Goal: Information Seeking & Learning: Learn about a topic

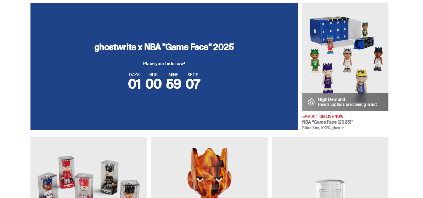
scroll to position [196, 0]
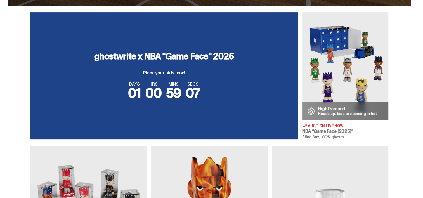
click at [341, 62] on img at bounding box center [346, 66] width 86 height 108
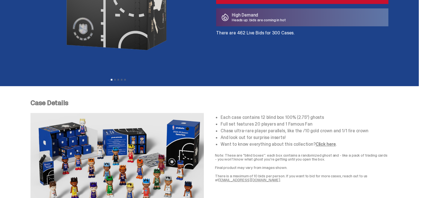
scroll to position [196, 0]
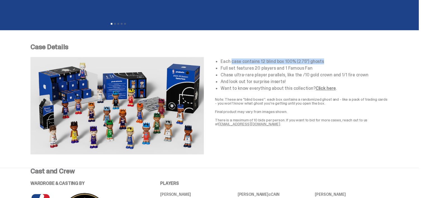
drag, startPoint x: 234, startPoint y: 60, endPoint x: 330, endPoint y: 63, distance: 96.0
click at [330, 63] on li "Each case contains 12 blind box 100% (2.75”) ghosts" at bounding box center [305, 61] width 168 height 4
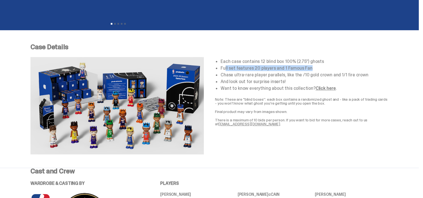
drag, startPoint x: 227, startPoint y: 68, endPoint x: 327, endPoint y: 69, distance: 99.9
click at [328, 69] on li "Full set features 20 players and 1 Famous Fan" at bounding box center [305, 68] width 168 height 4
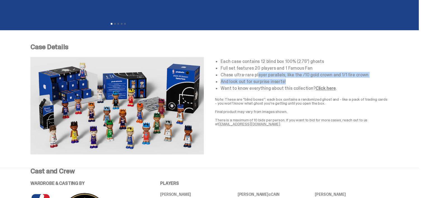
drag, startPoint x: 224, startPoint y: 74, endPoint x: 334, endPoint y: 79, distance: 111.0
click at [334, 79] on ul "Each case contains 12 blind box 100% (2.75”) ghosts Full set features 20 player…" at bounding box center [305, 74] width 168 height 31
drag, startPoint x: 334, startPoint y: 79, endPoint x: 306, endPoint y: 80, distance: 28.8
click at [306, 80] on li "And look out for surprise inserts!" at bounding box center [305, 81] width 168 height 4
click at [304, 76] on li "Chase ultra-rare player parallels, like the /10 gold crown and 1/1 fire crown" at bounding box center [305, 75] width 168 height 4
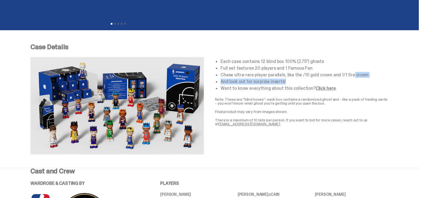
drag, startPoint x: 319, startPoint y: 74, endPoint x: 363, endPoint y: 78, distance: 43.6
click at [363, 78] on ul "Each case contains 12 blind box 100% (2.75”) ghosts Full set features 20 player…" at bounding box center [305, 74] width 168 height 31
click at [248, 85] on ul "Each case contains 12 blind box 100% (2.75”) ghosts Full set features 20 player…" at bounding box center [305, 74] width 168 height 31
drag, startPoint x: 227, startPoint y: 82, endPoint x: 292, endPoint y: 82, distance: 65.5
click at [292, 82] on li "And look out for surprise inserts!" at bounding box center [305, 81] width 168 height 4
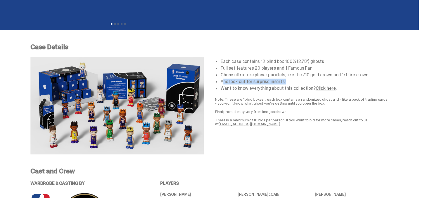
drag, startPoint x: 233, startPoint y: 87, endPoint x: 317, endPoint y: 91, distance: 84.9
click at [317, 91] on li "Want to know everything about this collection? Click here ." at bounding box center [305, 88] width 168 height 4
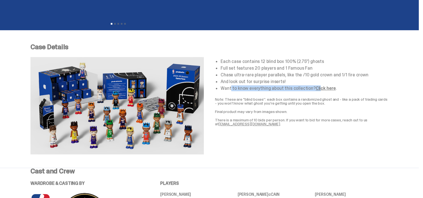
drag, startPoint x: 317, startPoint y: 91, endPoint x: 299, endPoint y: 109, distance: 25.5
click at [298, 109] on div "Each case contains 12 blind box 100% (2.75”) ghosts Full set features 20 player…" at bounding box center [302, 105] width 174 height 97
drag, startPoint x: 219, startPoint y: 98, endPoint x: 335, endPoint y: 105, distance: 116.4
click at [335, 105] on div "Each case contains 12 blind box 100% (2.75”) ghosts Full set features 20 player…" at bounding box center [302, 105] width 174 height 97
drag, startPoint x: 221, startPoint y: 110, endPoint x: 305, endPoint y: 109, distance: 84.8
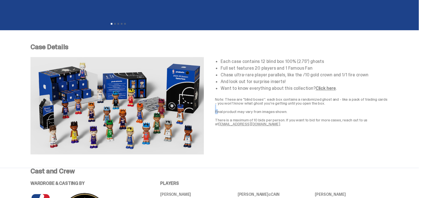
click at [305, 109] on div "Each case contains 12 blind box 100% (2.75”) ghosts Full set features 20 player…" at bounding box center [302, 105] width 174 height 97
drag, startPoint x: 305, startPoint y: 109, endPoint x: 310, endPoint y: 123, distance: 15.1
click at [310, 123] on p "There is a maximum of 10 bids per person. If you want to bid for more cases, re…" at bounding box center [302, 122] width 174 height 8
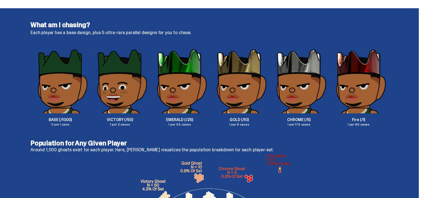
scroll to position [924, 0]
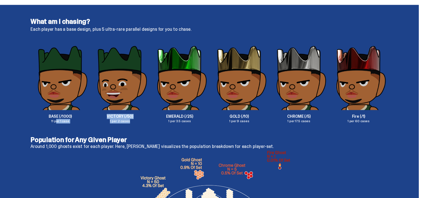
drag, startPoint x: 62, startPoint y: 122, endPoint x: 139, endPoint y: 125, distance: 77.0
click at [139, 125] on div "What am I chasing? Each player has a base design, plus 5 ultra-rare parallel de…" at bounding box center [209, 71] width 419 height 132
drag, startPoint x: 139, startPoint y: 125, endPoint x: 133, endPoint y: 130, distance: 8.4
click at [133, 130] on div "What am I chasing? Each player has a base design, plus 5 ultra-rare parallel de…" at bounding box center [209, 71] width 419 height 132
click at [126, 126] on div "What am I chasing? Each player has a base design, plus 5 ultra-rare parallel de…" at bounding box center [209, 71] width 419 height 132
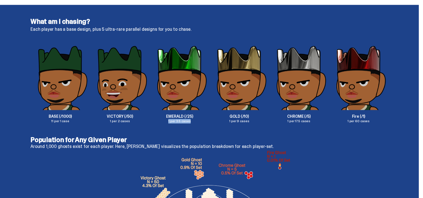
drag, startPoint x: 169, startPoint y: 121, endPoint x: 193, endPoint y: 121, distance: 24.1
click at [193, 121] on p "1 per 3.5 cases" at bounding box center [180, 121] width 60 height 3
drag, startPoint x: 193, startPoint y: 121, endPoint x: 183, endPoint y: 130, distance: 13.5
click at [183, 130] on div "What am I chasing? Each player has a base design, plus 5 ultra-rare parallel de…" at bounding box center [209, 71] width 419 height 132
drag, startPoint x: 231, startPoint y: 118, endPoint x: 258, endPoint y: 121, distance: 27.4
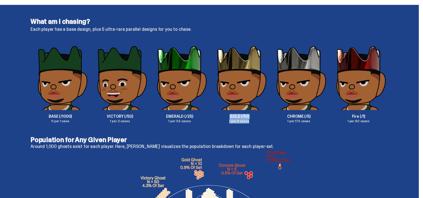
click at [258, 121] on div "GOLD (/10) 1 per 9 cases" at bounding box center [240, 84] width 60 height 78
drag, startPoint x: 258, startPoint y: 121, endPoint x: 251, endPoint y: 128, distance: 9.7
click at [251, 128] on div "What am I chasing? Each player has a base design, plus 5 ultra-rare parallel de…" at bounding box center [209, 71] width 419 height 132
click at [241, 128] on div "What am I chasing? Each player has a base design, plus 5 ultra-rare parallel de…" at bounding box center [209, 71] width 419 height 132
drag, startPoint x: 296, startPoint y: 120, endPoint x: 328, endPoint y: 121, distance: 31.6
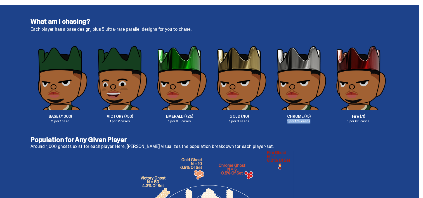
click at [328, 121] on p "1 per 17.5 cases" at bounding box center [299, 121] width 60 height 3
drag, startPoint x: 328, startPoint y: 121, endPoint x: 327, endPoint y: 130, distance: 9.3
click at [327, 130] on div "What am I chasing? Each player has a base design, plus 5 ultra-rare parallel de…" at bounding box center [209, 71] width 419 height 132
click at [313, 128] on div "What am I chasing? Each player has a base design, plus 5 ultra-rare parallel de…" at bounding box center [209, 71] width 419 height 132
click at [303, 118] on p "CHROME (/5)" at bounding box center [299, 116] width 60 height 4
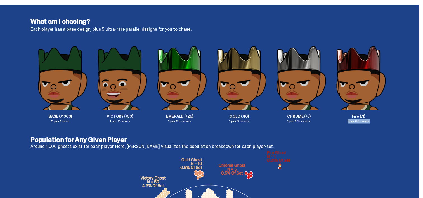
drag, startPoint x: 359, startPoint y: 123, endPoint x: 373, endPoint y: 124, distance: 14.3
click at [373, 124] on div "What am I chasing? Each player has a base design, plus 5 ultra-rare parallel de…" at bounding box center [209, 71] width 419 height 132
drag, startPoint x: 373, startPoint y: 124, endPoint x: 362, endPoint y: 132, distance: 13.8
click at [362, 132] on div "What am I chasing? Each player has a base design, plus 5 ultra-rare parallel de…" at bounding box center [209, 71] width 419 height 132
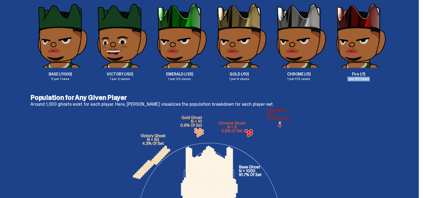
scroll to position [1036, 0]
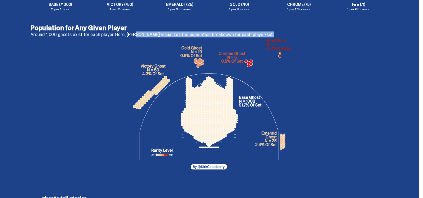
drag, startPoint x: 33, startPoint y: 36, endPoint x: 130, endPoint y: 36, distance: 97.1
click at [130, 36] on div "Population for Any Given Player Around 1,000 ghosts exist for each player. Here…" at bounding box center [210, 99] width 358 height 151
drag, startPoint x: 130, startPoint y: 36, endPoint x: 116, endPoint y: 37, distance: 14.9
click at [116, 37] on div at bounding box center [210, 106] width 358 height 139
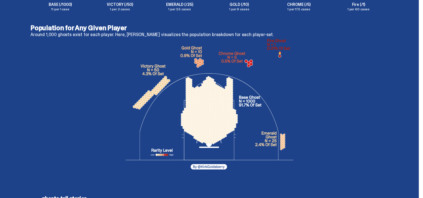
click at [316, 95] on div at bounding box center [210, 106] width 358 height 139
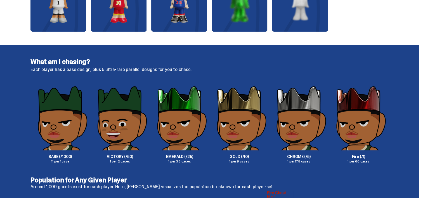
scroll to position [896, 0]
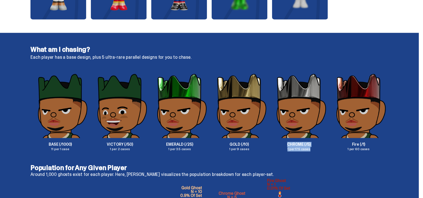
drag, startPoint x: 290, startPoint y: 144, endPoint x: 312, endPoint y: 151, distance: 23.3
click at [312, 151] on div "What am I chasing? Each player has a base design, plus 5 ultra-rare parallel de…" at bounding box center [209, 99] width 419 height 132
drag, startPoint x: 312, startPoint y: 151, endPoint x: 310, endPoint y: 164, distance: 12.9
click at [310, 164] on div "What am I chasing? Each player has a base design, plus 5 ultra-rare parallel de…" at bounding box center [209, 99] width 419 height 132
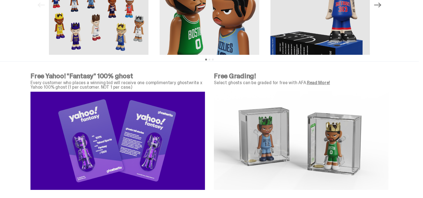
scroll to position [1819, 0]
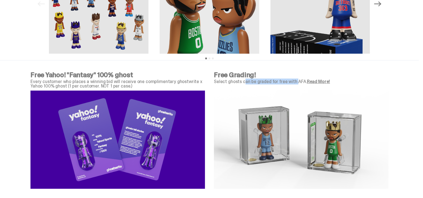
drag, startPoint x: 289, startPoint y: 84, endPoint x: 296, endPoint y: 84, distance: 6.4
click at [296, 84] on p "Select ghosts can be graded for free with AFA. Read More!" at bounding box center [301, 81] width 175 height 4
drag, startPoint x: 296, startPoint y: 84, endPoint x: 379, endPoint y: 87, distance: 83.8
click at [379, 87] on div "Free Grading! Select ghosts can be graded for free with AFA. Read More!" at bounding box center [301, 80] width 175 height 17
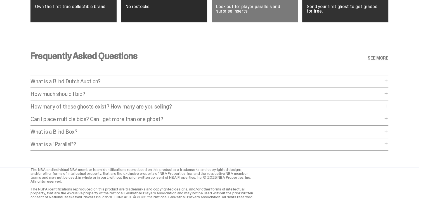
scroll to position [2211, 0]
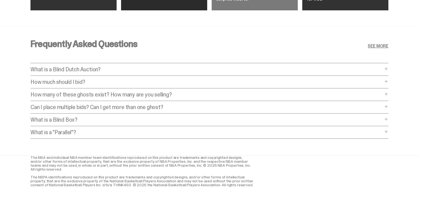
click at [189, 95] on p "How many of these ghosts exist? How many are you selling?" at bounding box center [207, 95] width 353 height 6
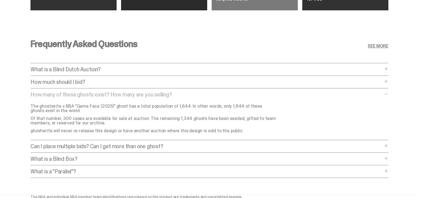
drag, startPoint x: 88, startPoint y: 105, endPoint x: 182, endPoint y: 112, distance: 94.0
click at [182, 112] on p "The ghostwrite x NBA "Game Face (2025)" ghost has a total population of 1,644. …" at bounding box center [154, 108] width 246 height 9
drag, startPoint x: 70, startPoint y: 119, endPoint x: 182, endPoint y: 123, distance: 112.1
click at [182, 123] on p "Of that number, 300 cases are available for sale at auction. The remaining 1,34…" at bounding box center [154, 120] width 246 height 9
click at [92, 106] on p "The ghostwrite x NBA "Game Face (2025)" ghost has a total population of 1,644. …" at bounding box center [154, 108] width 246 height 9
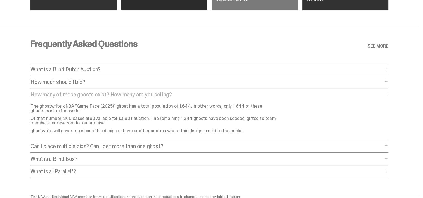
drag, startPoint x: 43, startPoint y: 133, endPoint x: 233, endPoint y: 131, distance: 189.8
click at [233, 131] on p "ghostwrite will never re-release this design or have another auction where this…" at bounding box center [154, 131] width 246 height 4
drag, startPoint x: 233, startPoint y: 131, endPoint x: 140, endPoint y: 118, distance: 94.1
click at [140, 118] on p "Of that number, 300 cases are available for sale at auction. The remaining 1,34…" at bounding box center [154, 120] width 246 height 9
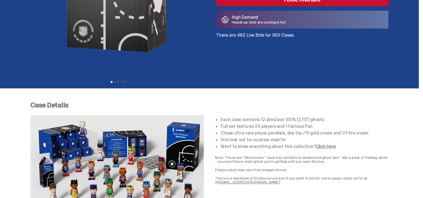
scroll to position [0, 0]
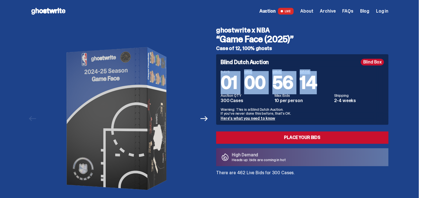
drag, startPoint x: 219, startPoint y: 85, endPoint x: 337, endPoint y: 87, distance: 118.4
click at [337, 87] on div "Blind Dutch Auction Blind Box DAYS 01 HRS 00 MINS 56 SECS 14 Auction QTY 300 Ca…" at bounding box center [302, 89] width 172 height 71
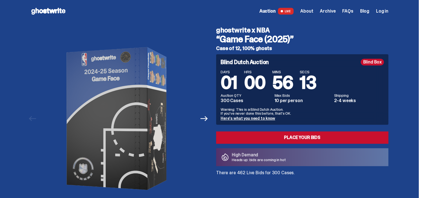
drag, startPoint x: 274, startPoint y: 100, endPoint x: 317, endPoint y: 102, distance: 43.4
click at [317, 102] on div "Auction QTY 300 Cases Max Bids 10 per person Shipping 2-4 weeks" at bounding box center [302, 98] width 163 height 10
drag, startPoint x: 317, startPoint y: 102, endPoint x: 315, endPoint y: 106, distance: 4.8
click at [315, 106] on div "DAYS 01 HRS 00 MINS 56 SECS 11 Auction QTY 300 Cases Max Bids 10 per person Shi…" at bounding box center [302, 95] width 163 height 50
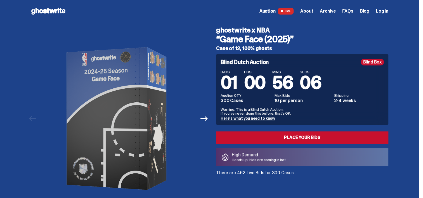
click at [244, 119] on link "Here's what you need to know" at bounding box center [248, 118] width 55 height 5
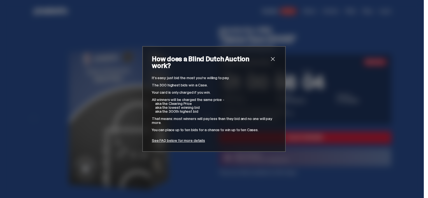
drag, startPoint x: 156, startPoint y: 83, endPoint x: 206, endPoint y: 82, distance: 50.1
click at [206, 83] on p "The 300 highest bids win a Case." at bounding box center [214, 85] width 124 height 4
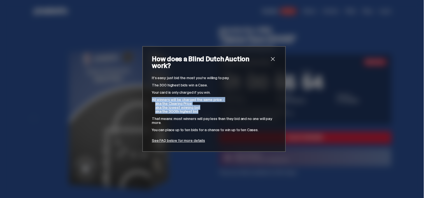
drag, startPoint x: 150, startPoint y: 95, endPoint x: 200, endPoint y: 107, distance: 51.3
click at [200, 107] on div "It’s easy: just bid the most you’re willing to pay. The 300 highest bids win a …" at bounding box center [214, 109] width 124 height 67
drag, startPoint x: 151, startPoint y: 115, endPoint x: 231, endPoint y: 118, distance: 80.1
click at [231, 118] on p "That means: most winners will pay less than they bid and no one will pay more." at bounding box center [214, 121] width 124 height 8
drag, startPoint x: 155, startPoint y: 126, endPoint x: 254, endPoint y: 127, distance: 99.1
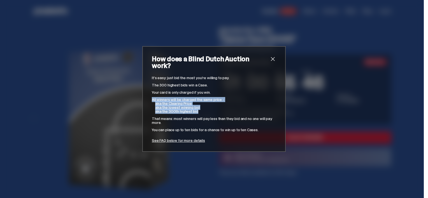
click at [254, 128] on p "You can place up to ten bids for a chance to win up to ten Cases." at bounding box center [214, 130] width 124 height 4
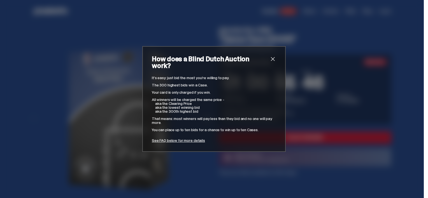
click at [169, 117] on p "That means: most winners will pay less than they bid and no one will pay more." at bounding box center [214, 121] width 124 height 8
click at [269, 59] on span "close" at bounding box center [272, 59] width 7 height 7
